Goal: Task Accomplishment & Management: Complete application form

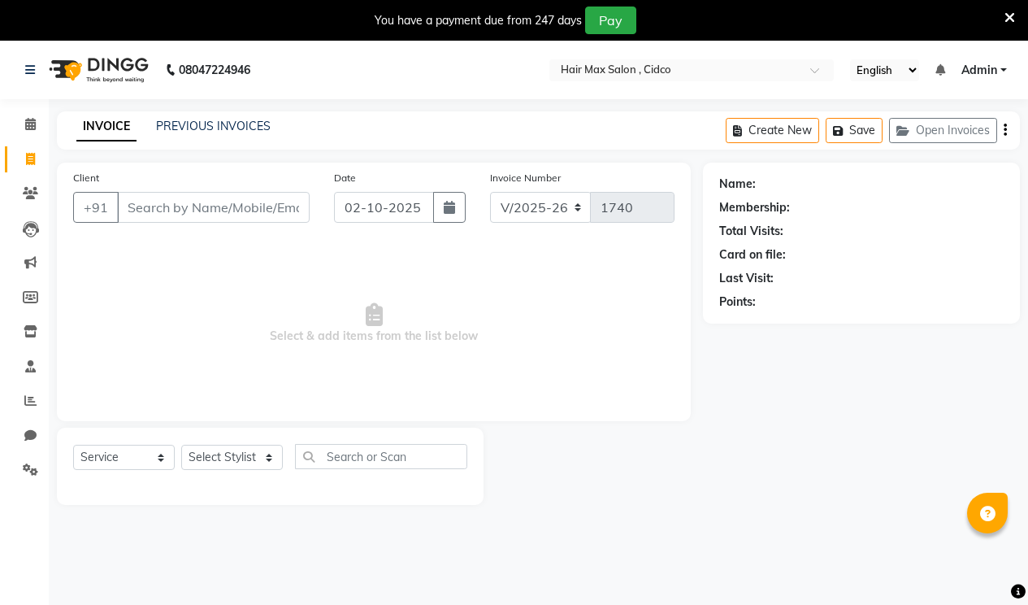
select select "7580"
select select "service"
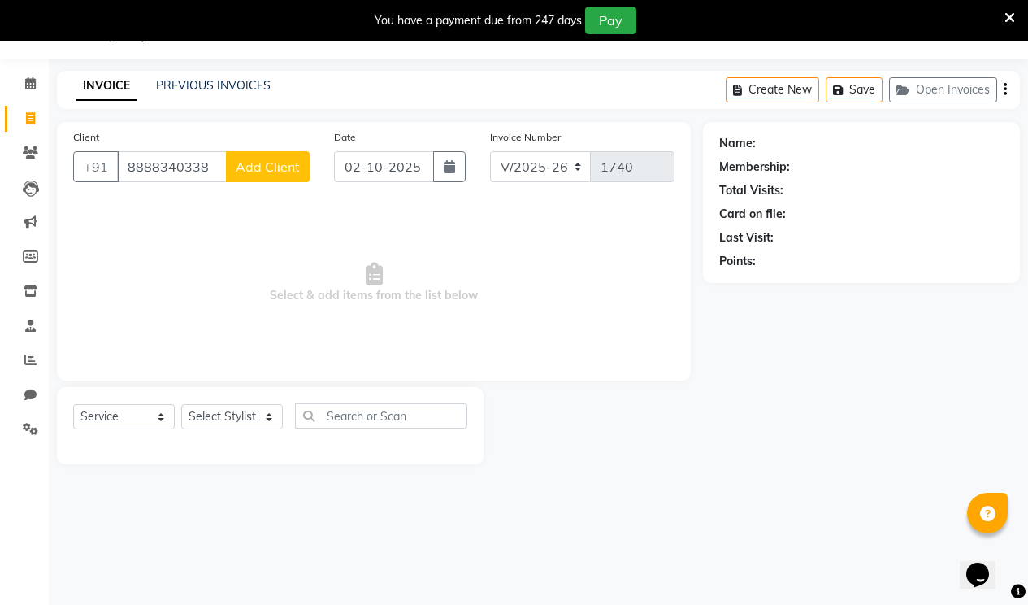
type input "8888340338"
click at [282, 171] on span "Add Client" at bounding box center [268, 166] width 64 height 16
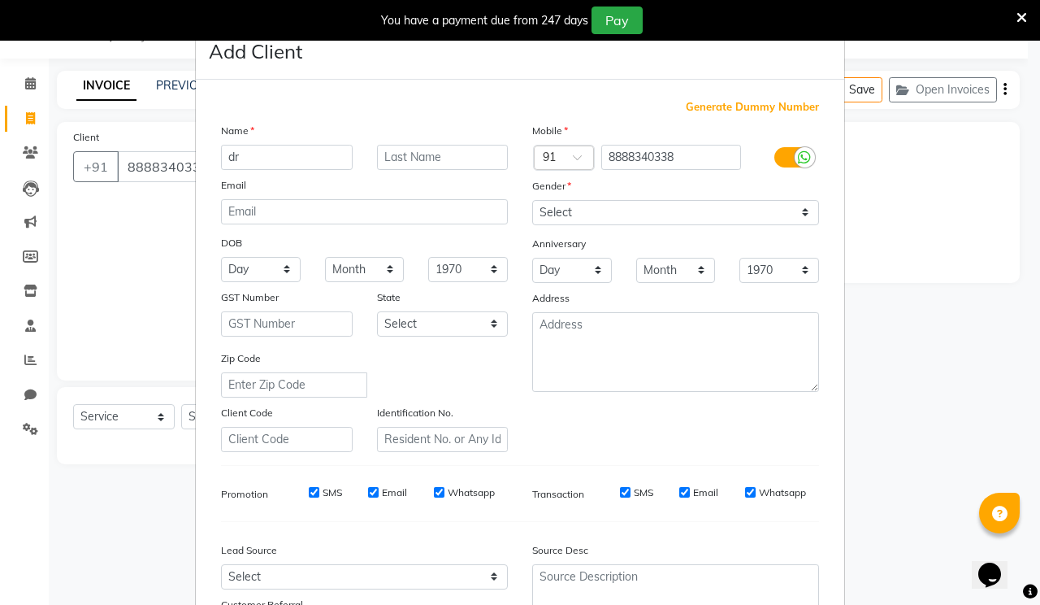
type input "dr"
type input "patil"
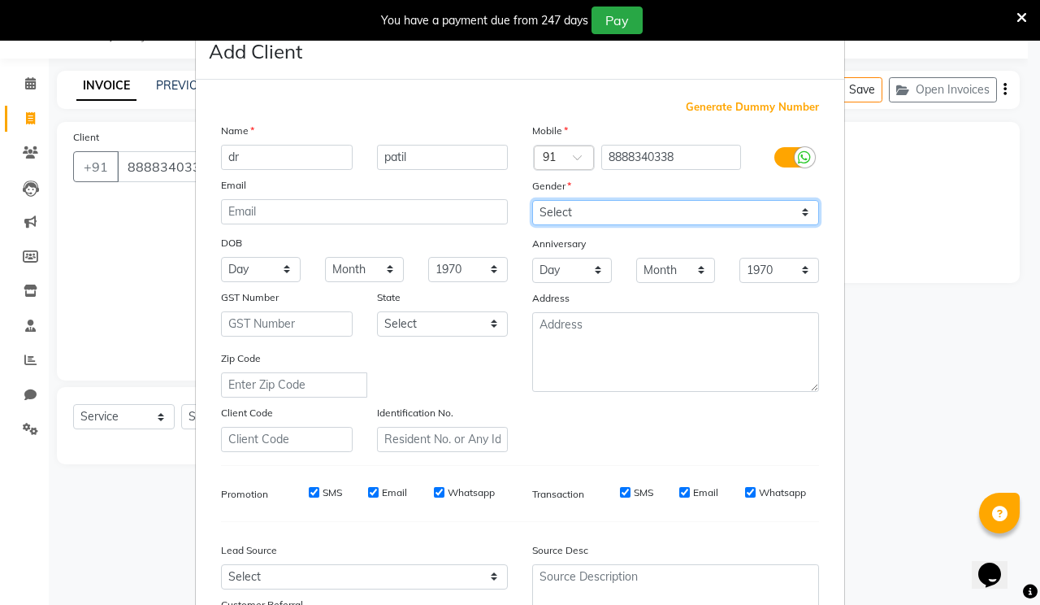
click at [688, 215] on select "Select [DEMOGRAPHIC_DATA] [DEMOGRAPHIC_DATA] Other Prefer Not To Say" at bounding box center [675, 212] width 287 height 25
select select "[DEMOGRAPHIC_DATA]"
click at [532, 200] on select "Select [DEMOGRAPHIC_DATA] [DEMOGRAPHIC_DATA] Other Prefer Not To Say" at bounding box center [675, 212] width 287 height 25
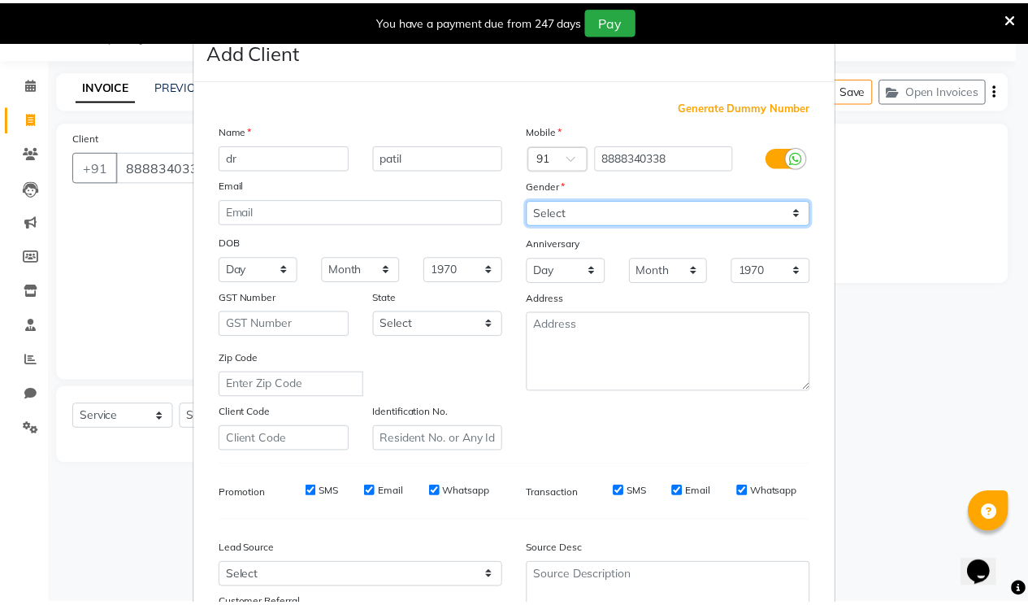
scroll to position [145, 0]
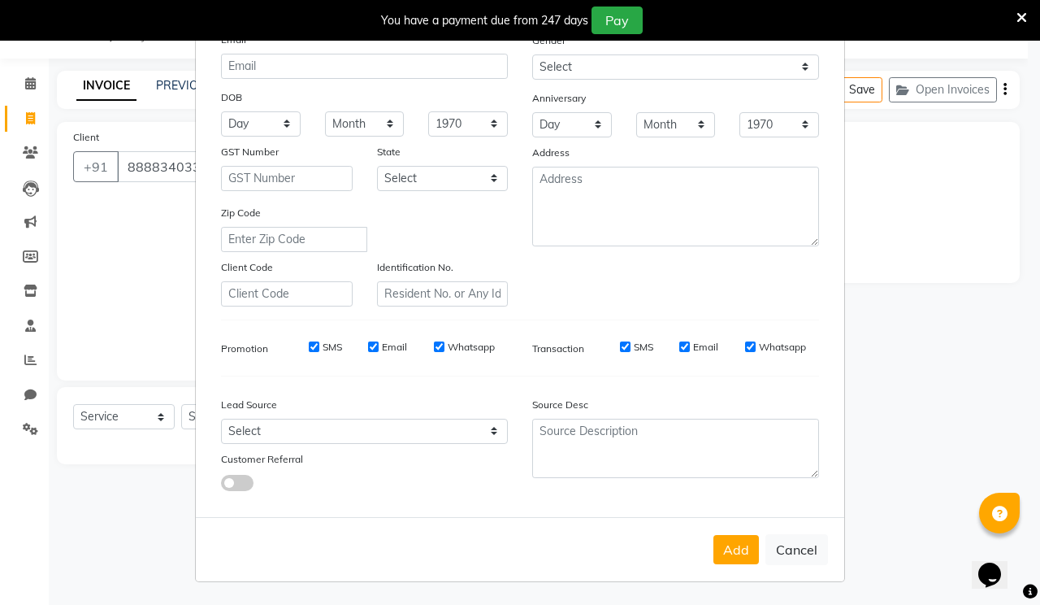
click at [731, 564] on div "Add Cancel" at bounding box center [520, 549] width 649 height 64
click at [731, 559] on button "Add" at bounding box center [737, 549] width 46 height 29
select select
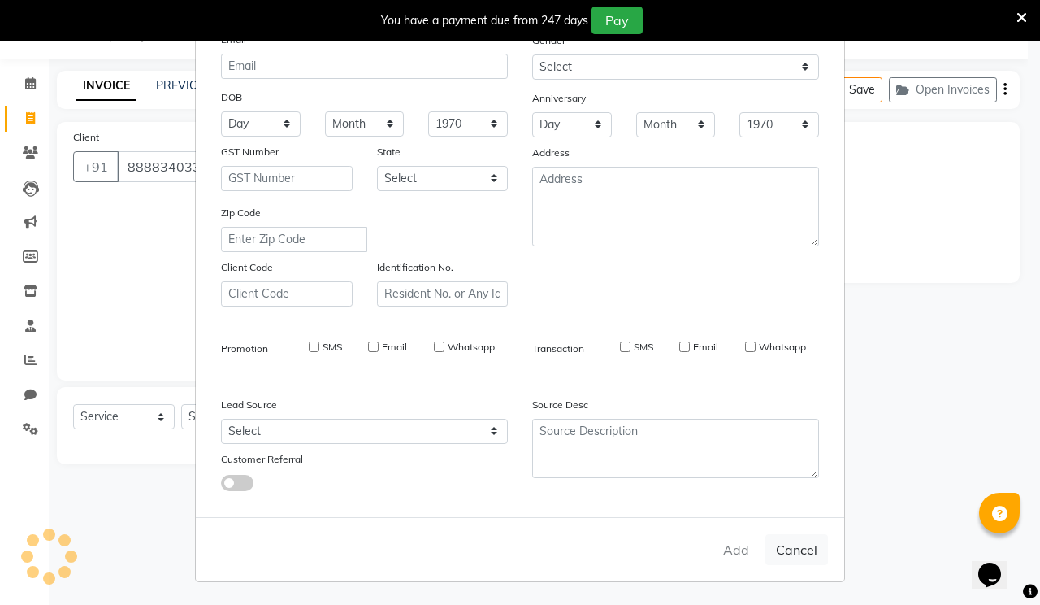
select select
checkbox input "false"
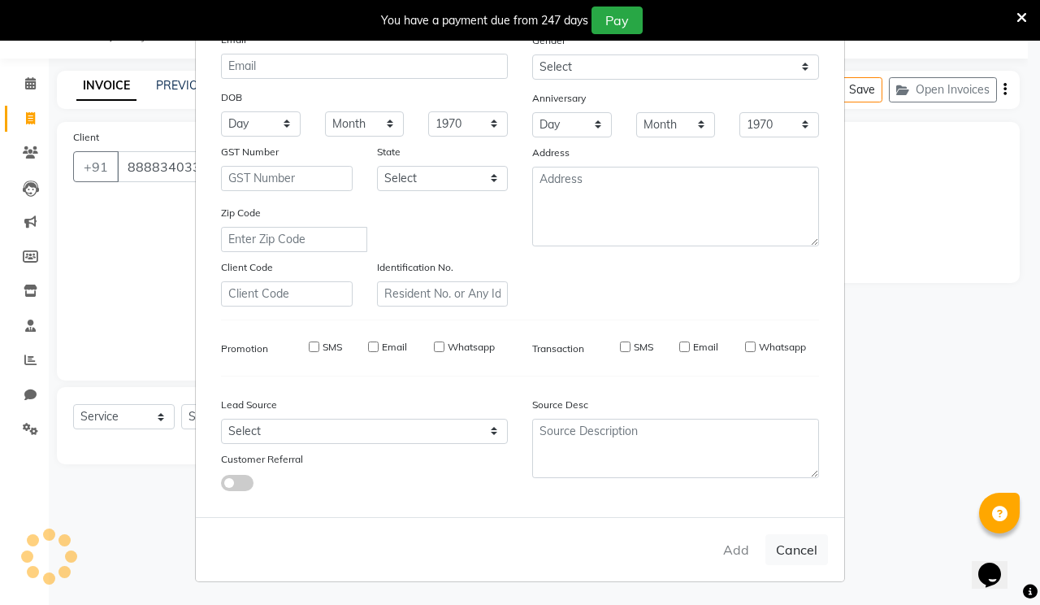
checkbox input "false"
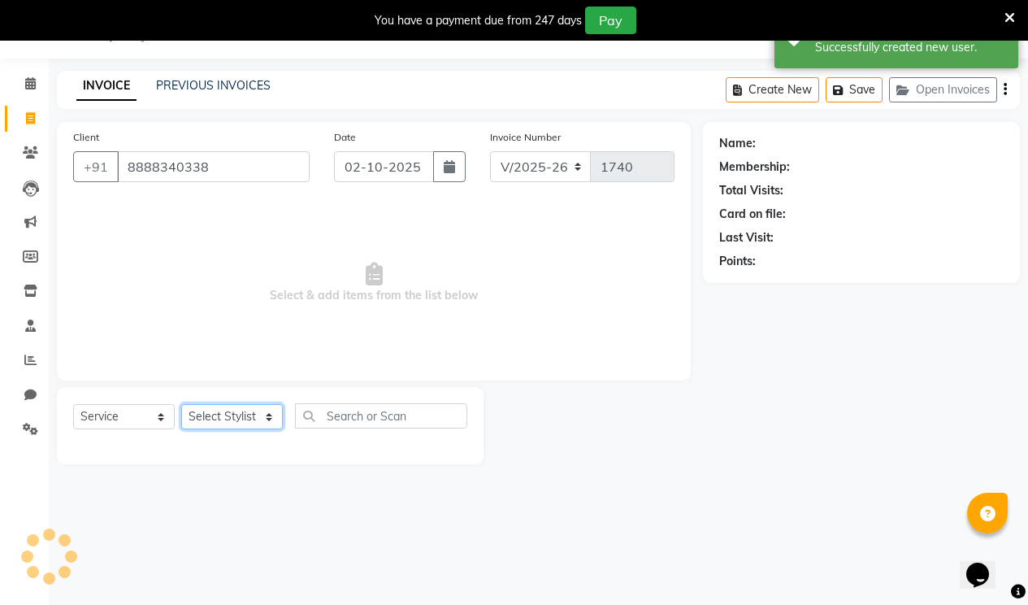
click at [239, 414] on select "Select Stylist [PERSON_NAME] [PERSON_NAME] RENUKA [PERSON_NAME] [PERSON_NAME]" at bounding box center [232, 416] width 102 height 25
select select "1: Object"
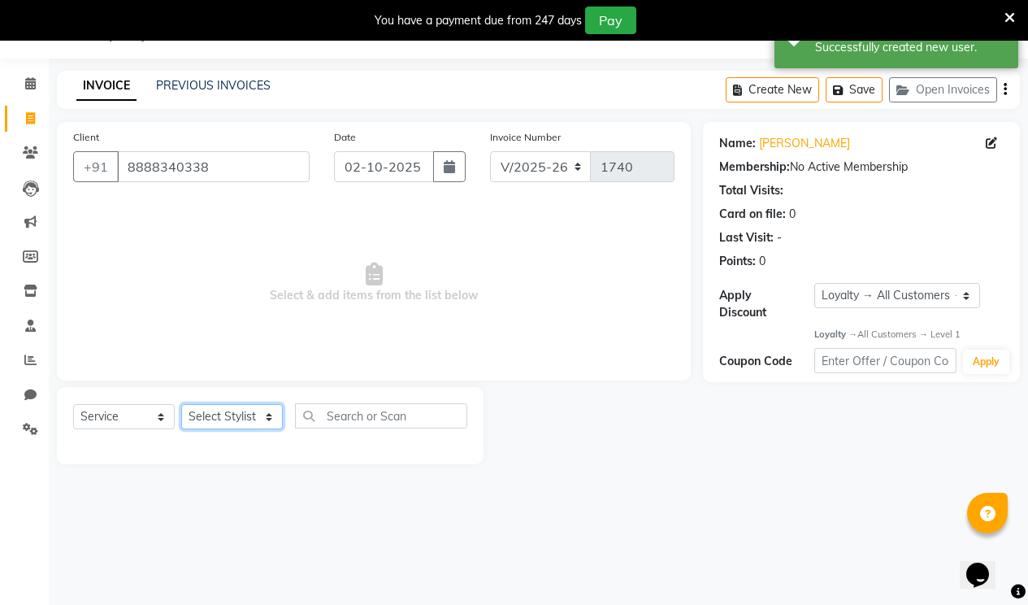
select select "69941"
click at [181, 404] on select "Select Stylist [PERSON_NAME] [PERSON_NAME] RENUKA [PERSON_NAME] [PERSON_NAME]" at bounding box center [232, 416] width 102 height 25
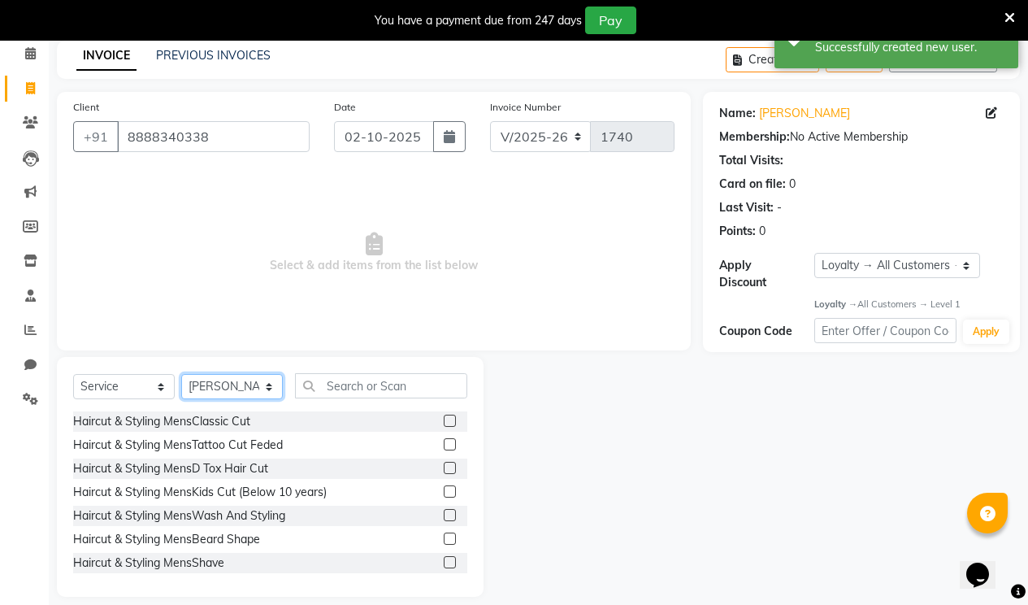
scroll to position [87, 0]
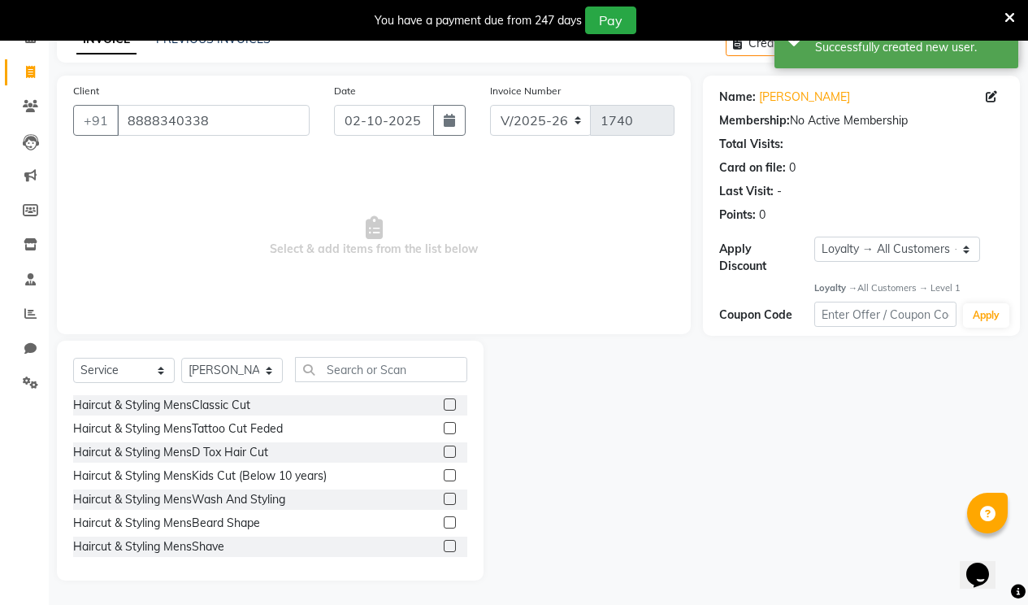
click at [444, 476] on label at bounding box center [450, 475] width 12 height 12
click at [444, 476] on input "checkbox" at bounding box center [449, 476] width 11 height 11
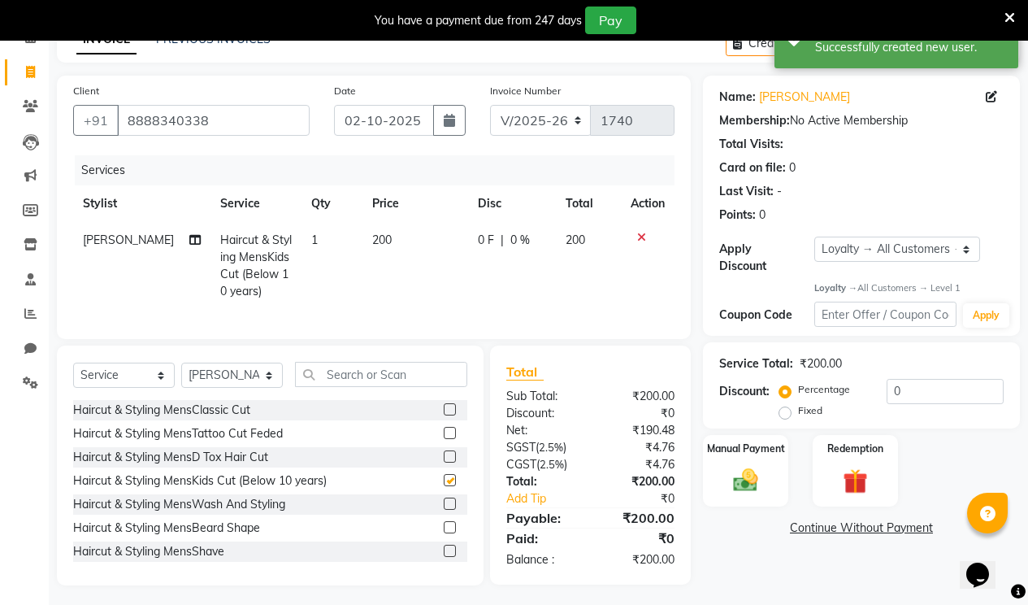
checkbox input "false"
click at [751, 466] on img at bounding box center [745, 480] width 41 height 29
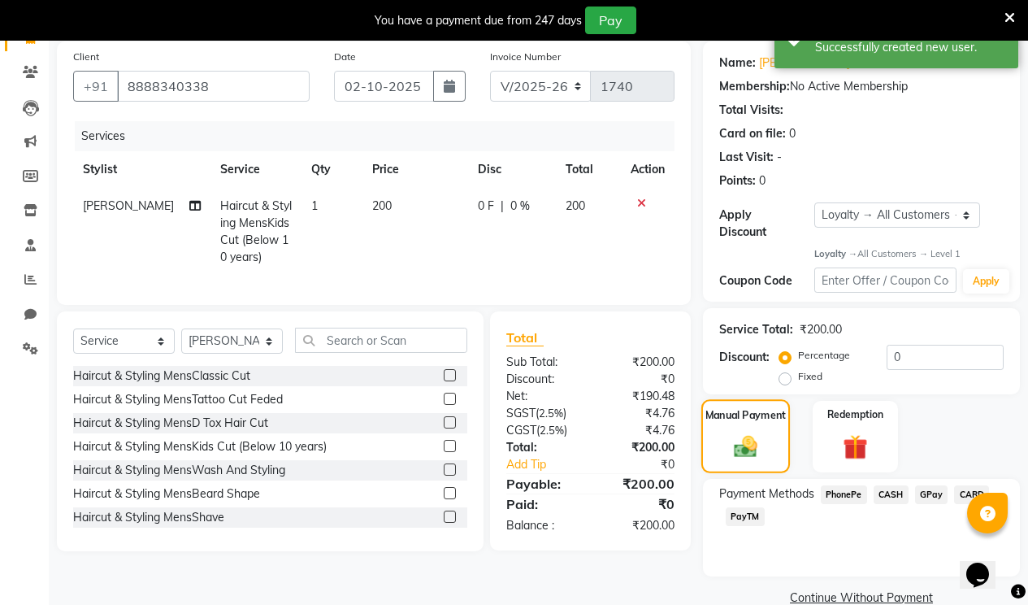
scroll to position [137, 0]
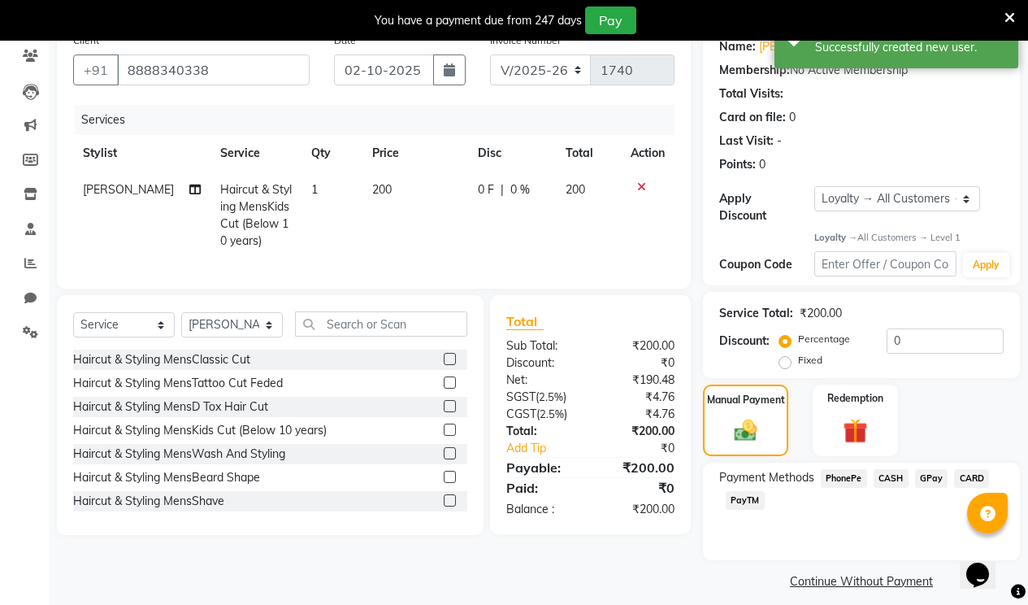
click at [884, 469] on span "CASH" at bounding box center [891, 478] width 35 height 19
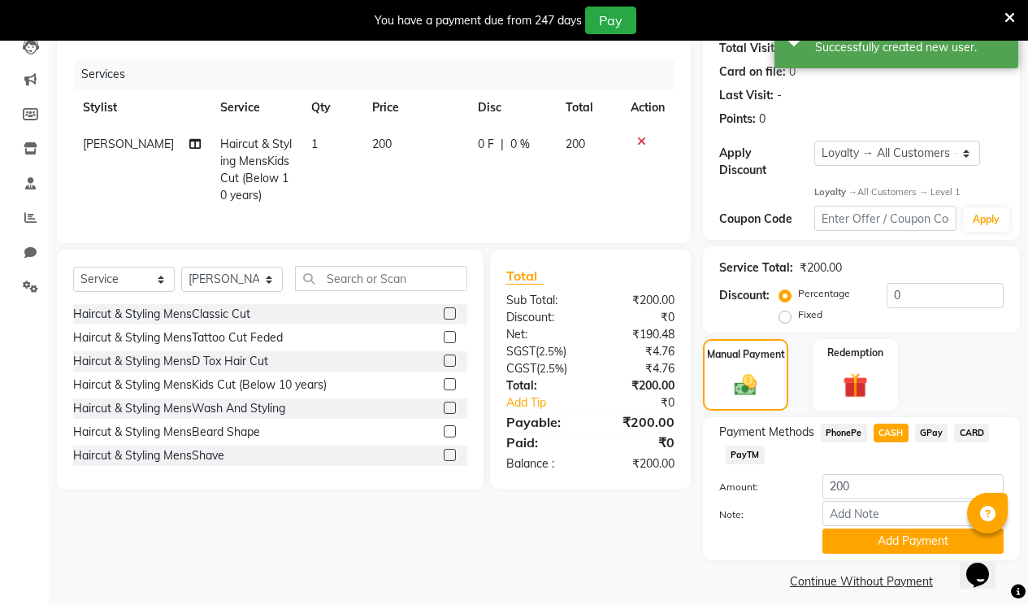
drag, startPoint x: 884, startPoint y: 523, endPoint x: 881, endPoint y: 501, distance: 21.4
click at [883, 528] on button "Add Payment" at bounding box center [912, 540] width 181 height 25
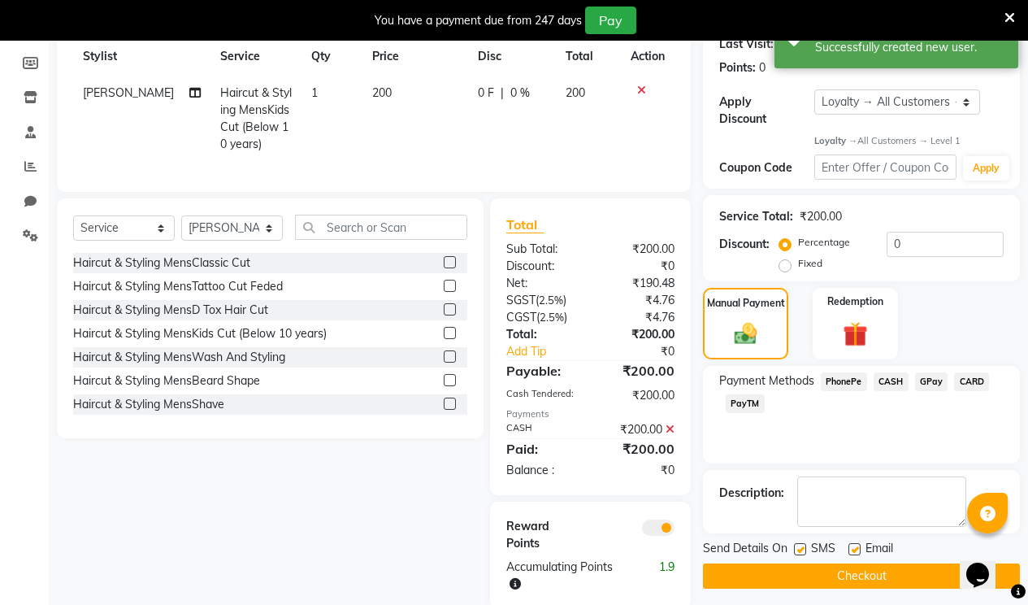
scroll to position [275, 0]
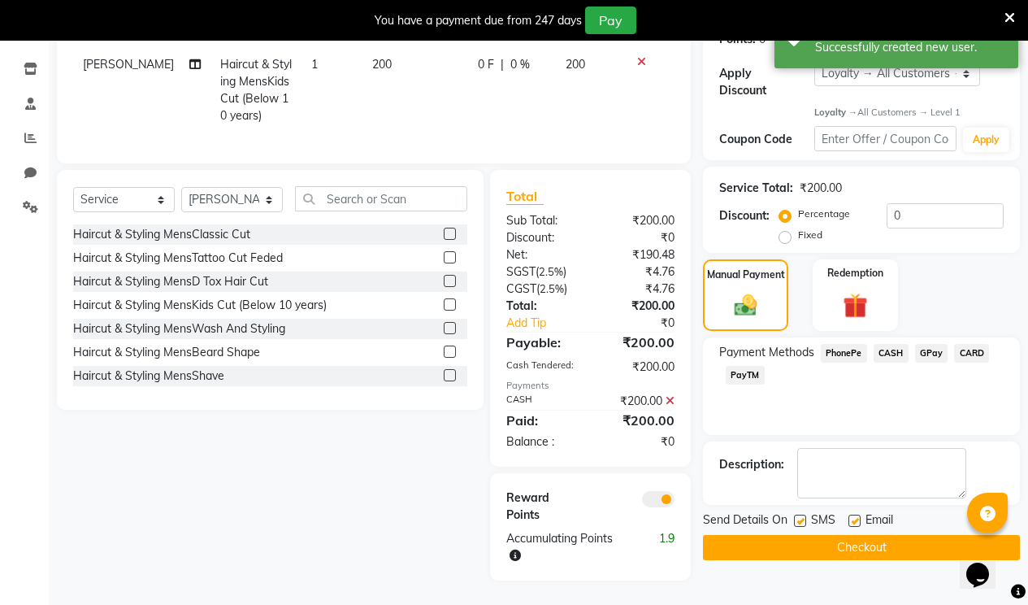
click at [854, 514] on label at bounding box center [854, 520] width 12 height 12
click at [854, 516] on input "checkbox" at bounding box center [853, 521] width 11 height 11
checkbox input "false"
drag, startPoint x: 802, startPoint y: 493, endPoint x: 805, endPoint y: 503, distance: 10.1
click at [802, 514] on label at bounding box center [800, 520] width 12 height 12
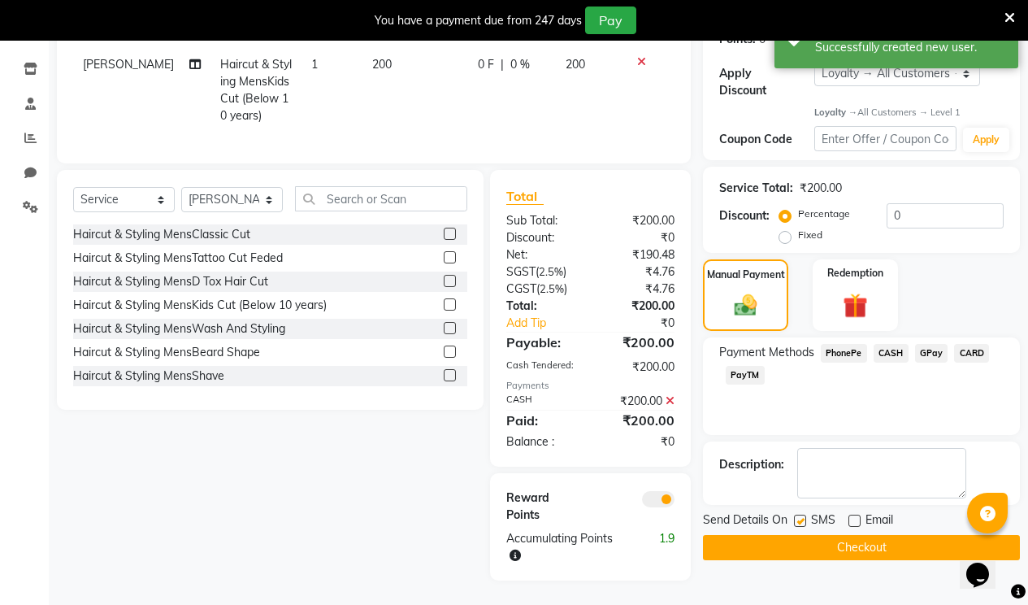
click at [802, 516] on input "checkbox" at bounding box center [799, 521] width 11 height 11
checkbox input "false"
click at [805, 535] on button "Checkout" at bounding box center [861, 547] width 317 height 25
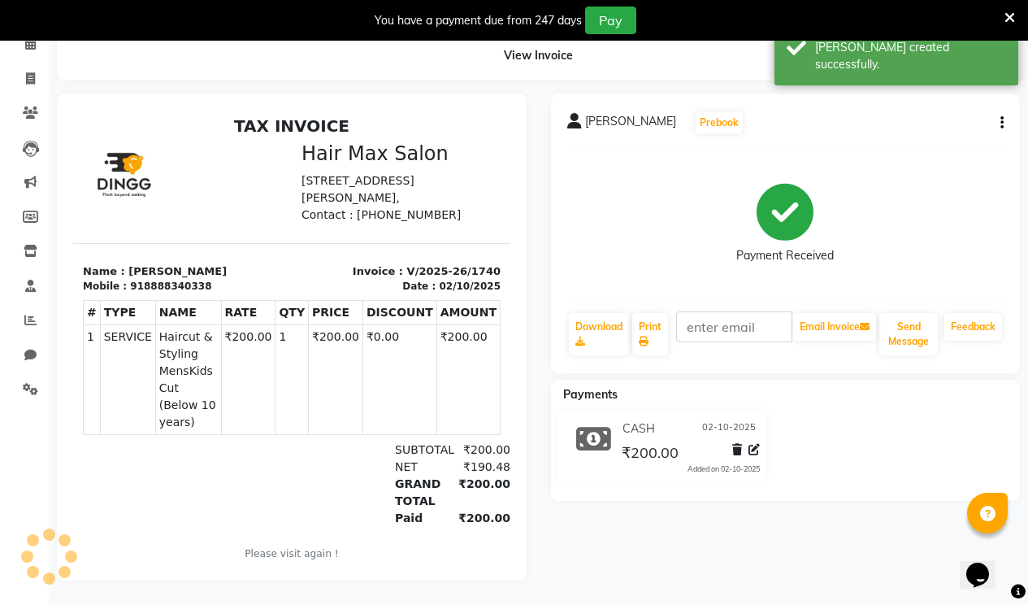
scroll to position [41, 0]
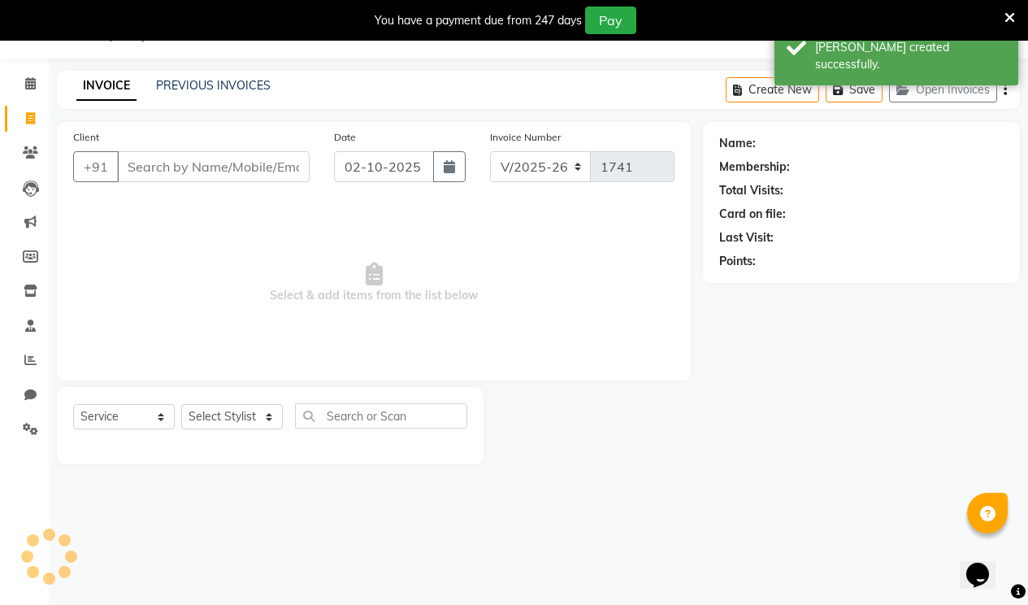
select select "service"
type input "1741"
